Goal: Task Accomplishment & Management: Check status

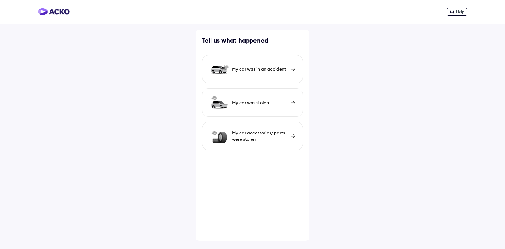
click at [252, 69] on div "My car was in an accident" at bounding box center [260, 69] width 56 height 6
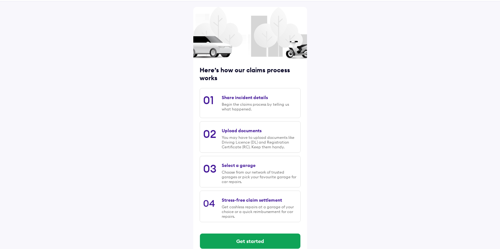
scroll to position [34, 0]
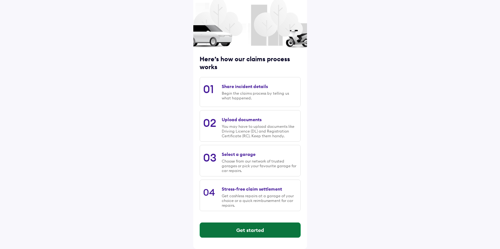
click at [256, 228] on button "Get started" at bounding box center [250, 230] width 100 height 15
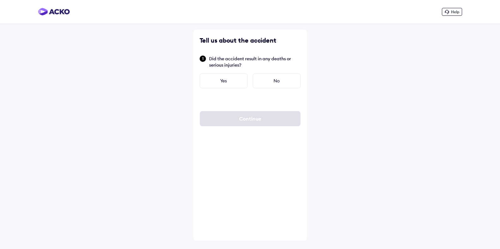
scroll to position [0, 0]
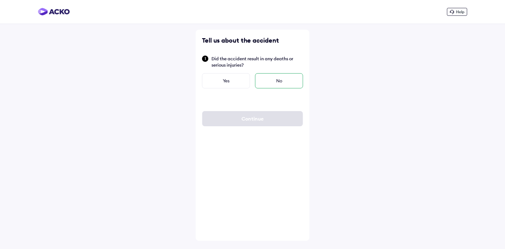
click at [275, 80] on div "No" at bounding box center [279, 80] width 48 height 15
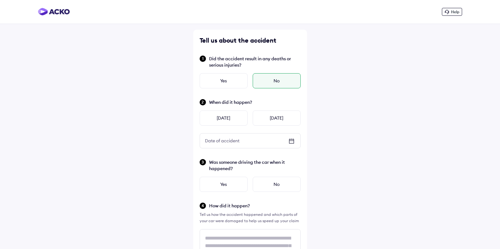
click at [292, 142] on icon at bounding box center [292, 141] width 8 height 8
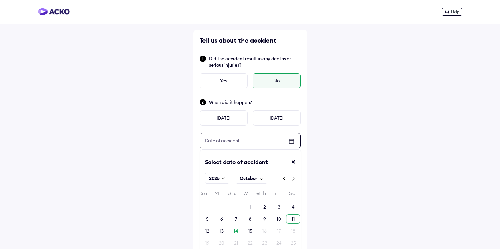
click at [294, 217] on div "11" at bounding box center [293, 219] width 3 height 6
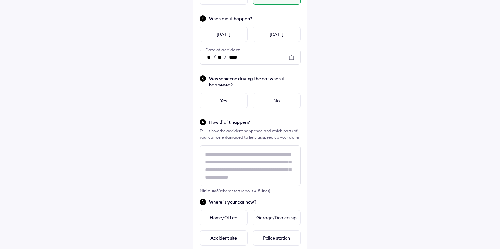
scroll to position [95, 0]
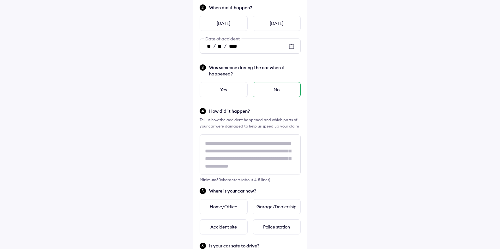
click at [276, 91] on div "No" at bounding box center [277, 89] width 48 height 15
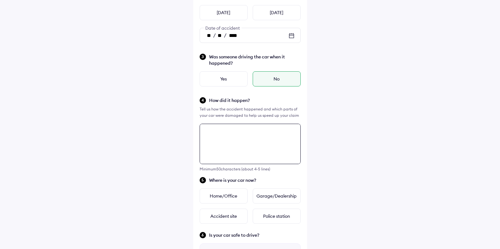
click at [238, 154] on textarea at bounding box center [250, 144] width 101 height 40
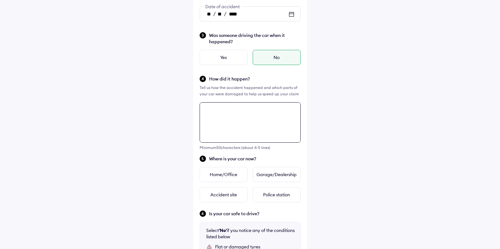
scroll to position [229, 0]
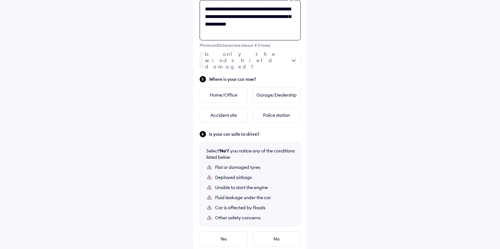
type textarea "**********"
click at [251, 61] on div at bounding box center [250, 60] width 101 height 15
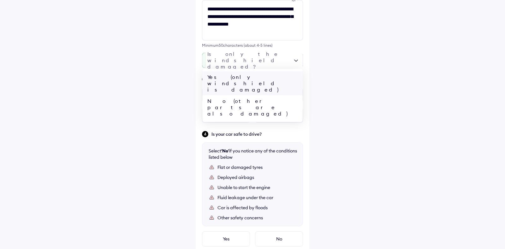
click at [249, 76] on div "Yes (only windshield is damaged)" at bounding box center [252, 83] width 100 height 24
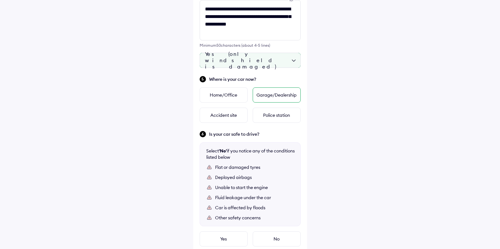
click at [269, 94] on div "Garage/Dealership" at bounding box center [277, 95] width 48 height 15
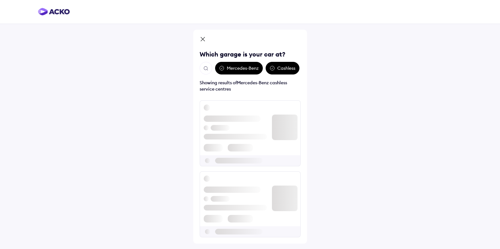
scroll to position [0, 0]
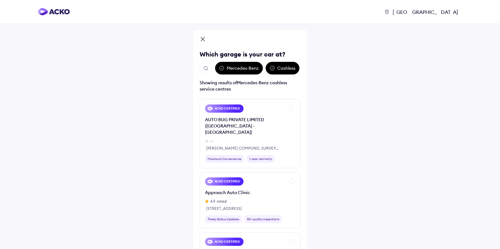
click at [204, 68] on img "Open search" at bounding box center [206, 69] width 6 height 6
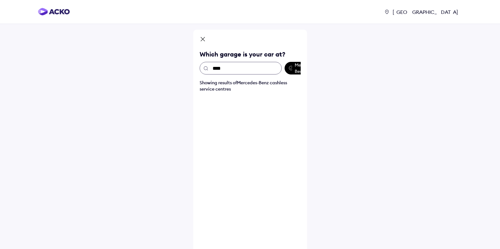
type input "*****"
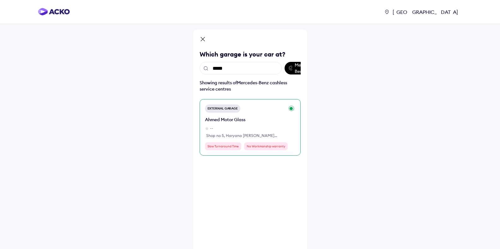
click at [242, 120] on div "Ahmed Motor Glass" at bounding box center [245, 120] width 80 height 6
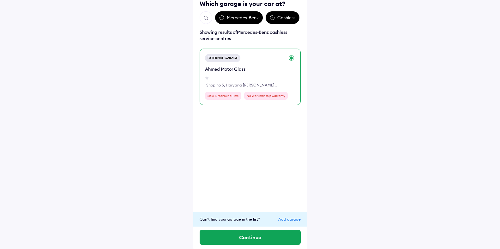
scroll to position [53, 0]
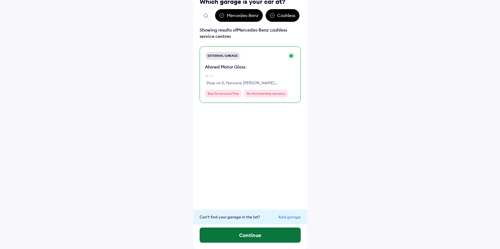
click at [256, 233] on button "Continue" at bounding box center [250, 235] width 101 height 15
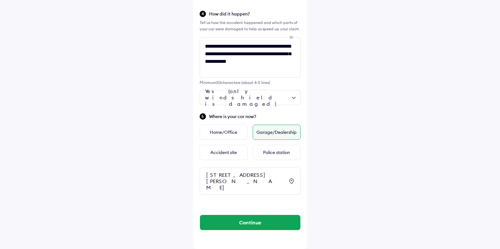
scroll to position [198, 0]
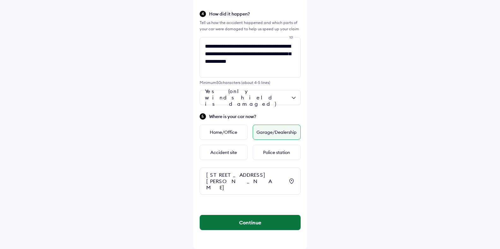
click at [253, 219] on button "Continue" at bounding box center [250, 222] width 100 height 15
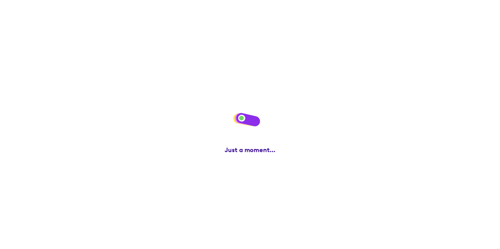
scroll to position [0, 0]
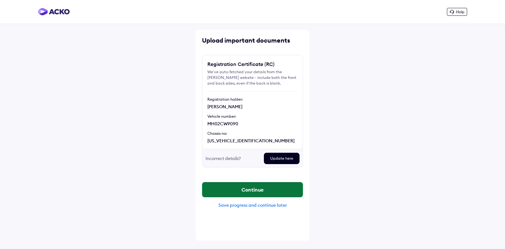
click at [251, 186] on button "Continue" at bounding box center [252, 189] width 100 height 15
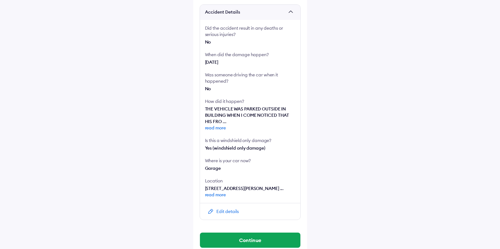
scroll to position [140, 0]
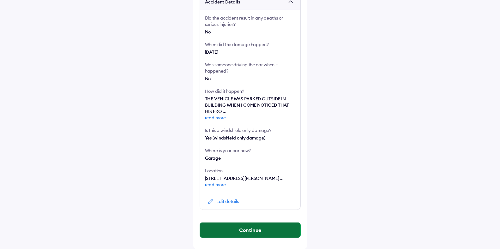
click at [250, 228] on button "Continue" at bounding box center [250, 230] width 100 height 15
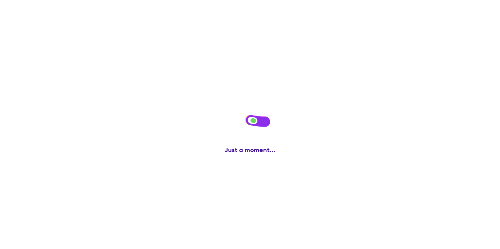
scroll to position [0, 0]
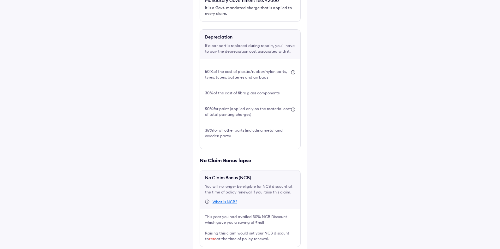
scroll to position [196, 0]
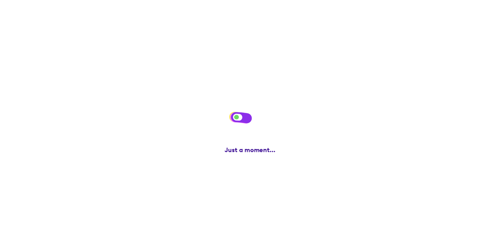
scroll to position [0, 0]
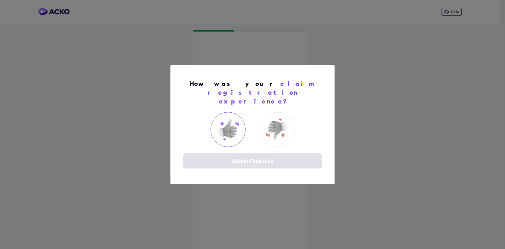
click at [226, 127] on img at bounding box center [227, 129] width 25 height 25
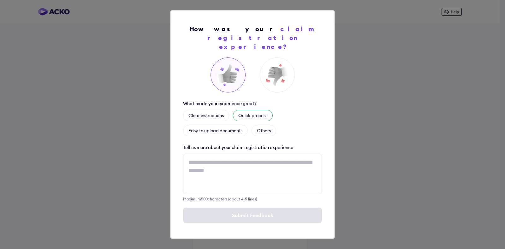
click at [249, 113] on div "Quick process" at bounding box center [253, 115] width 40 height 11
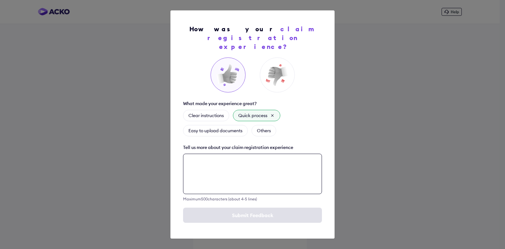
click at [238, 164] on textarea at bounding box center [252, 174] width 139 height 40
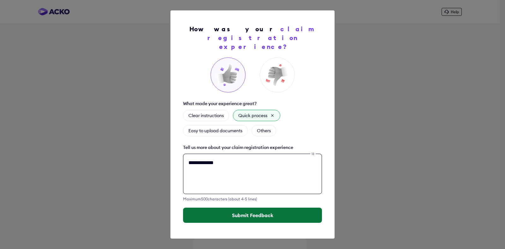
type textarea "**********"
click at [248, 208] on button "Submit Feedback" at bounding box center [252, 215] width 139 height 15
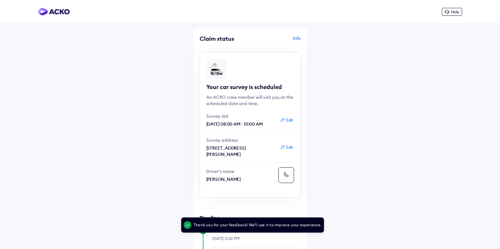
click at [292, 36] on div "Info" at bounding box center [276, 41] width 49 height 12
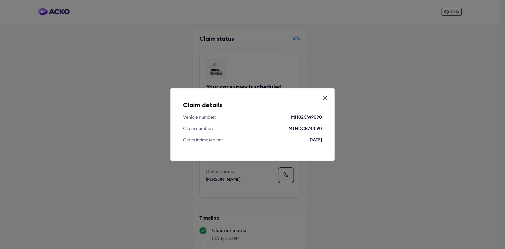
click at [323, 98] on icon at bounding box center [325, 98] width 6 height 6
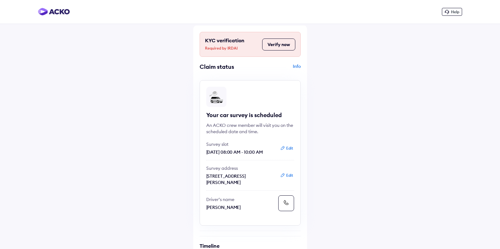
click at [295, 67] on div "Info" at bounding box center [276, 69] width 49 height 12
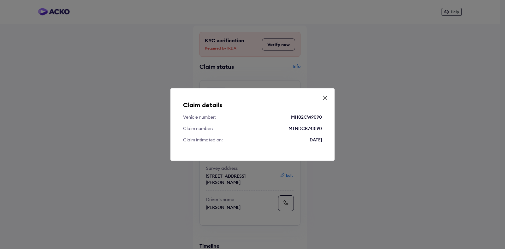
click at [330, 96] on div "Claim details Vehicle number: MH02CW9090 Claim number: MTNDCR743190 Claim intim…" at bounding box center [253, 124] width 164 height 72
click at [326, 98] on icon at bounding box center [325, 98] width 6 height 6
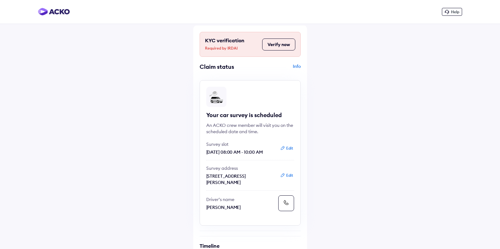
click at [280, 47] on button "Verify now" at bounding box center [278, 45] width 33 height 12
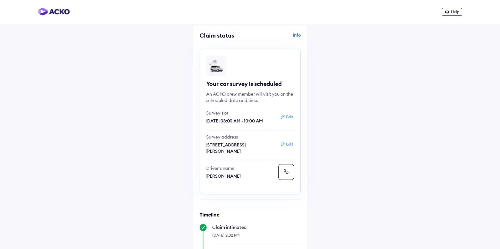
click at [293, 36] on div "Info" at bounding box center [276, 38] width 49 height 12
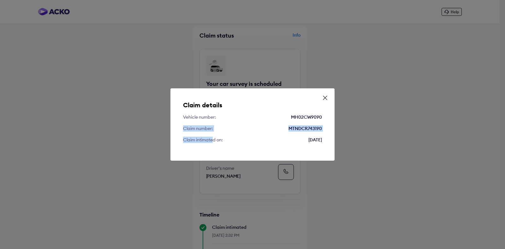
drag, startPoint x: 184, startPoint y: 129, endPoint x: 215, endPoint y: 134, distance: 30.5
click at [214, 134] on div "Claim details Vehicle number: MH02CW9090 Claim number: MTNDCR743190 Claim intim…" at bounding box center [253, 124] width 164 height 72
click at [227, 143] on div "Claim details Vehicle number: MH02CW9090 Claim number: MTNDCR743190 Claim intim…" at bounding box center [253, 124] width 164 height 72
drag, startPoint x: 183, startPoint y: 117, endPoint x: 327, endPoint y: 128, distance: 144.5
click at [327, 128] on div "Claim details Vehicle number: MH02CW9090 Claim number: MTNDCR743190 Claim intim…" at bounding box center [253, 124] width 164 height 72
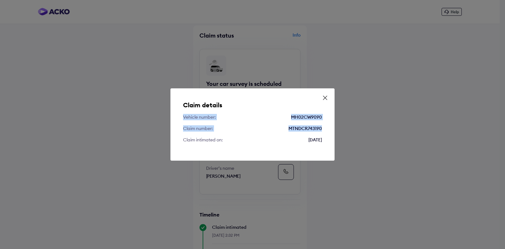
copy div "Vehicle number: MH02CW9090 Claim number: MTNDCR743190"
click at [326, 99] on icon at bounding box center [325, 98] width 6 height 6
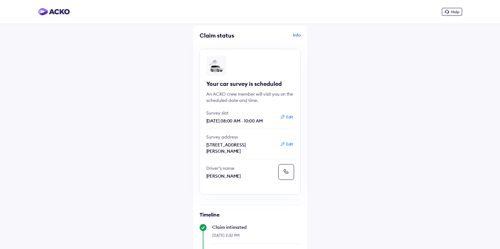
click at [297, 35] on div "Info" at bounding box center [276, 38] width 49 height 12
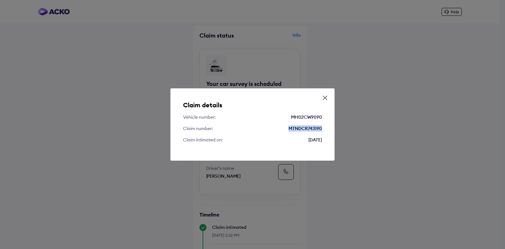
drag, startPoint x: 288, startPoint y: 129, endPoint x: 323, endPoint y: 128, distance: 34.8
click at [323, 128] on div "Claim details Vehicle number: MH02CW9090 Claim number: MTNDCR743190 Claim intim…" at bounding box center [253, 124] width 164 height 72
copy div "MTNDCR743190"
click at [323, 99] on icon at bounding box center [325, 98] width 6 height 6
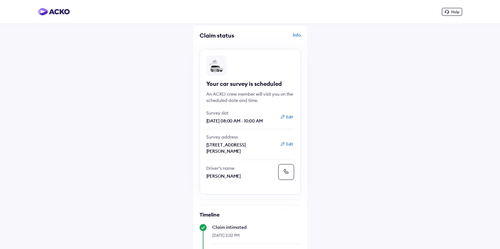
click at [295, 32] on div "Claim status Info Your car survey is scheduled An ACKO crew member will visit y…" at bounding box center [250, 216] width 114 height 381
click at [295, 33] on div "Info" at bounding box center [276, 38] width 49 height 12
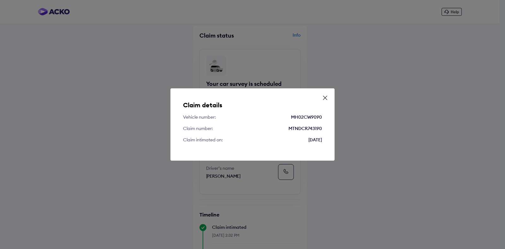
click at [325, 99] on icon at bounding box center [325, 98] width 6 height 6
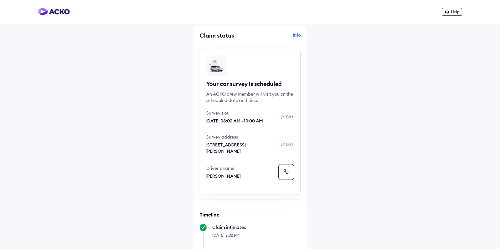
click at [295, 35] on div "Info" at bounding box center [276, 38] width 49 height 12
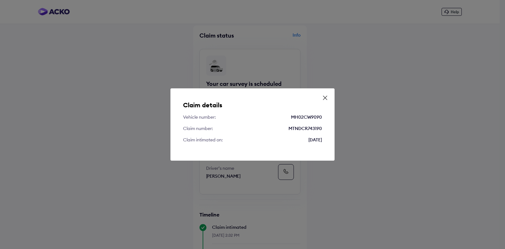
click at [325, 97] on icon at bounding box center [325, 98] width 6 height 6
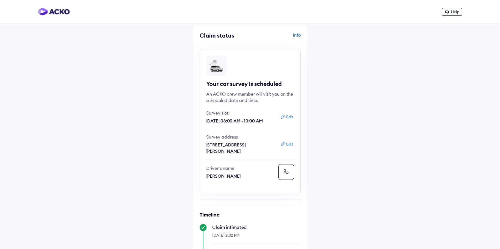
click at [297, 35] on div "Info" at bounding box center [276, 38] width 49 height 12
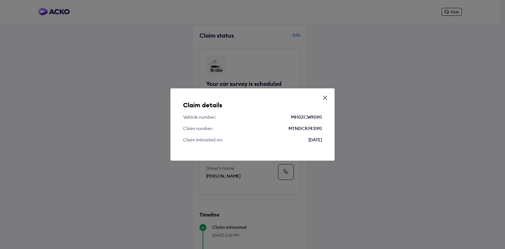
click at [324, 98] on icon at bounding box center [325, 98] width 6 height 6
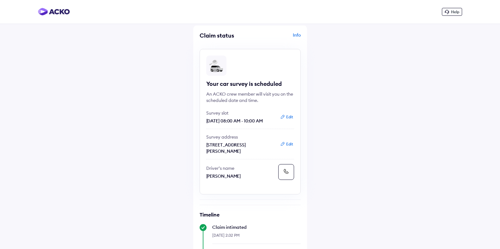
click at [295, 35] on div "Info" at bounding box center [276, 38] width 49 height 12
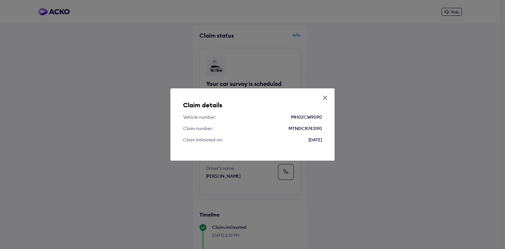
click at [328, 98] on icon at bounding box center [325, 98] width 6 height 6
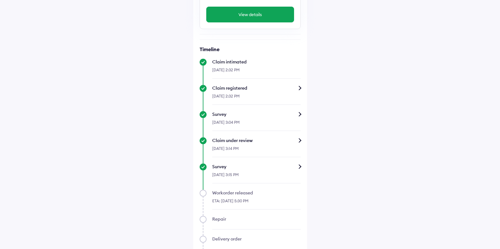
scroll to position [233, 0]
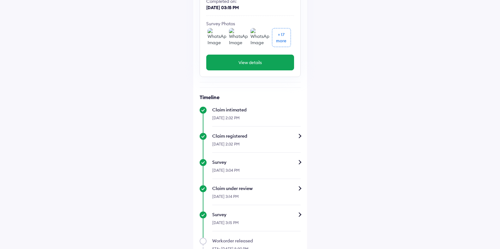
scroll to position [158, 0]
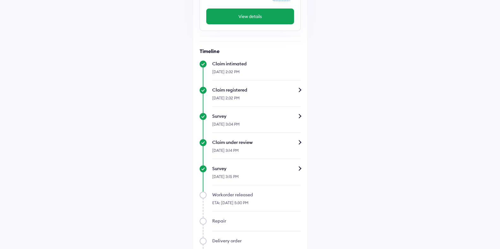
click at [110, 160] on div "Help Claim status Info Survey completed Based on the survey report, we will sha…" at bounding box center [250, 83] width 500 height 482
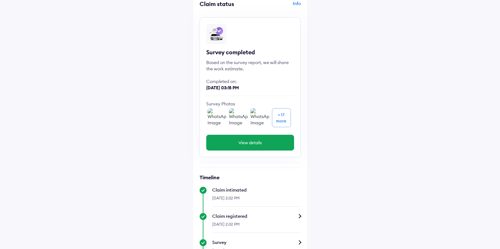
scroll to position [0, 0]
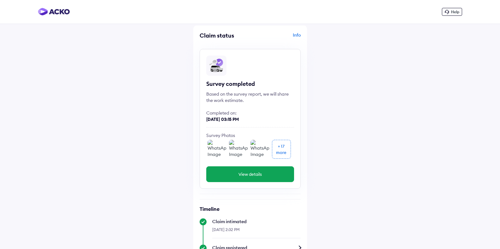
scroll to position [32, 0]
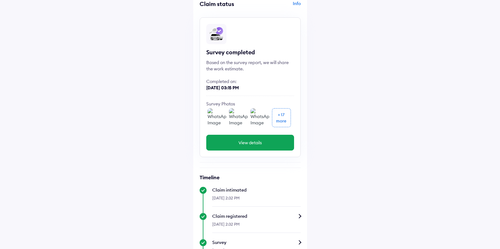
click at [269, 141] on button "View details" at bounding box center [250, 143] width 88 height 16
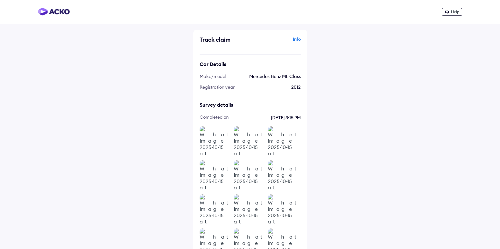
click at [62, 15] on img at bounding box center [54, 12] width 32 height 8
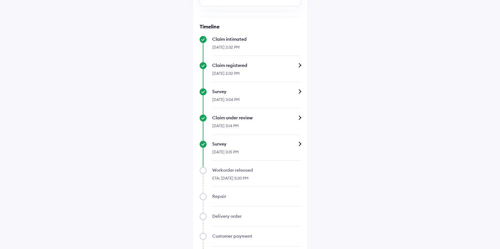
scroll to position [190, 0]
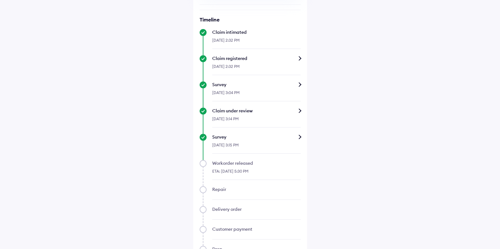
drag, startPoint x: 214, startPoint y: 164, endPoint x: 259, endPoint y: 174, distance: 46.3
click at [259, 174] on div "Workorder released ETA: 16-Oct-2025, 5:30 PM" at bounding box center [250, 170] width 101 height 20
click at [263, 171] on div "ETA: [DATE] 5:30 PM" at bounding box center [256, 173] width 88 height 14
drag, startPoint x: 213, startPoint y: 163, endPoint x: 261, endPoint y: 174, distance: 49.2
click at [261, 174] on div "Workorder released ETA: 16-Oct-2025, 5:30 PM" at bounding box center [250, 170] width 101 height 20
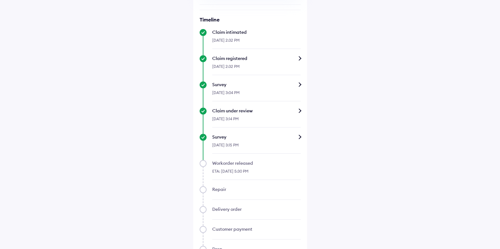
click at [269, 172] on div "ETA: 16-Oct-2025, 5:30 PM" at bounding box center [256, 173] width 88 height 14
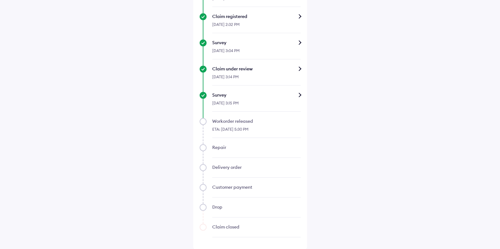
scroll to position [233, 0]
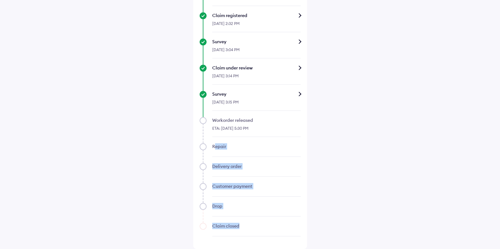
drag, startPoint x: 214, startPoint y: 147, endPoint x: 245, endPoint y: 226, distance: 85.8
click at [245, 226] on div "Timeline Claim intimated 15-Oct-2025, 2:32 PM Claim registered 15-Oct-2025, 2:3…" at bounding box center [250, 104] width 101 height 263
click at [260, 163] on div "Timeline Claim intimated 15-Oct-2025, 2:32 PM Claim registered 15-Oct-2025, 2:3…" at bounding box center [250, 104] width 101 height 263
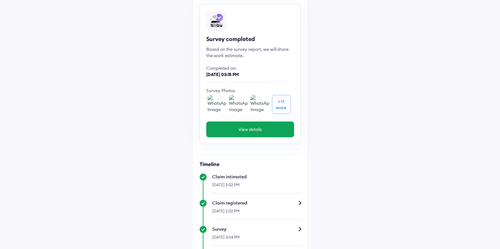
scroll to position [0, 0]
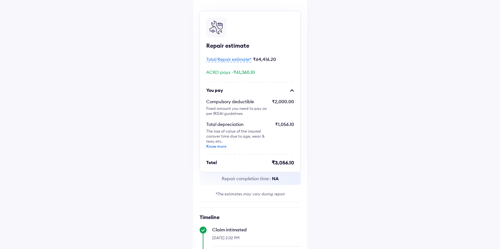
scroll to position [32, 0]
